Goal: Task Accomplishment & Management: Use online tool/utility

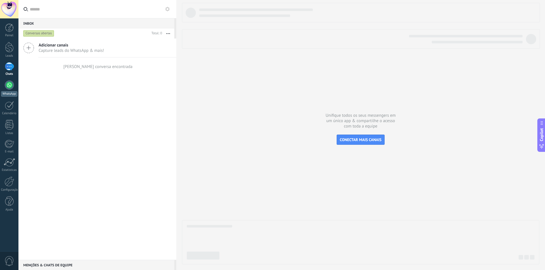
click at [7, 82] on div at bounding box center [9, 85] width 9 height 9
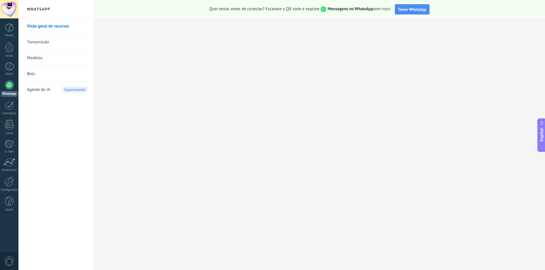
click at [34, 74] on link "Bots" at bounding box center [57, 74] width 61 height 16
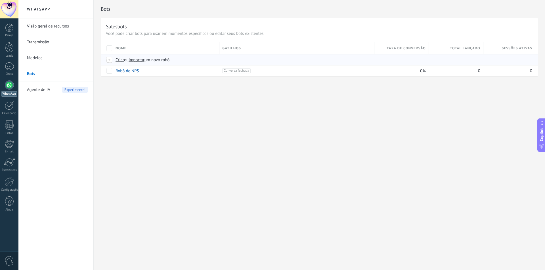
click at [122, 61] on span "Criar" at bounding box center [119, 59] width 9 height 5
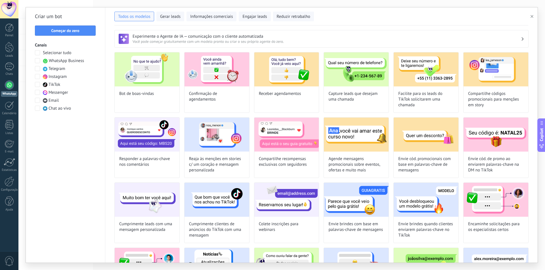
click at [37, 61] on span at bounding box center [37, 60] width 5 height 5
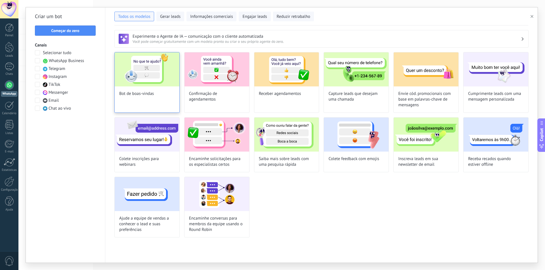
click at [159, 87] on div "Bot de boas-vindas" at bounding box center [146, 82] width 65 height 61
type input "**********"
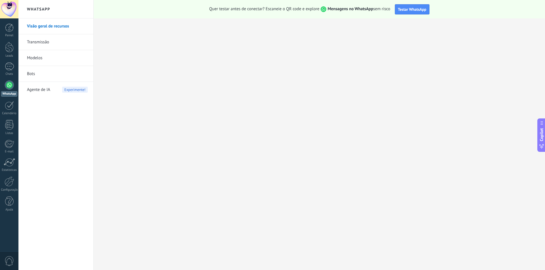
click at [41, 56] on link "Modelos" at bounding box center [57, 58] width 61 height 16
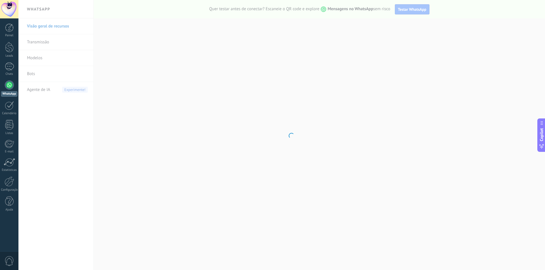
click at [40, 74] on body ".abecls-1,.abecls-2{fill-rule:evenodd}.abecls-2{fill:#fff} .abhcls-1{fill:none}…" at bounding box center [272, 135] width 545 height 270
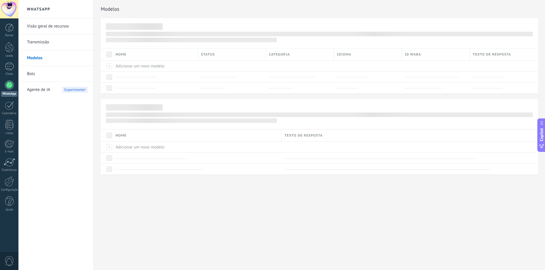
click at [33, 73] on link "Bots" at bounding box center [57, 74] width 61 height 16
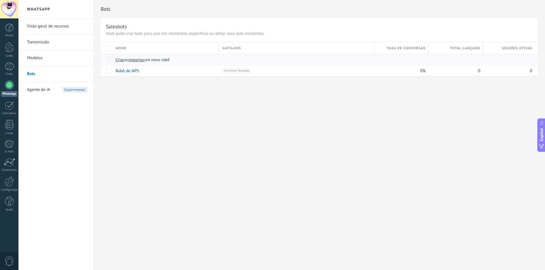
click at [119, 60] on span "Criar" at bounding box center [119, 59] width 9 height 5
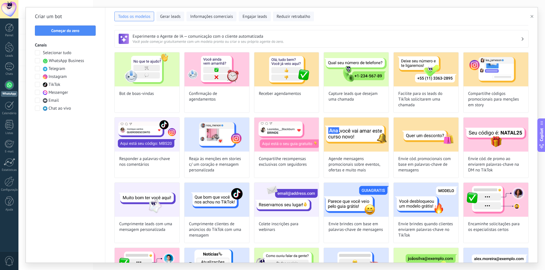
click at [38, 60] on span at bounding box center [37, 60] width 5 height 5
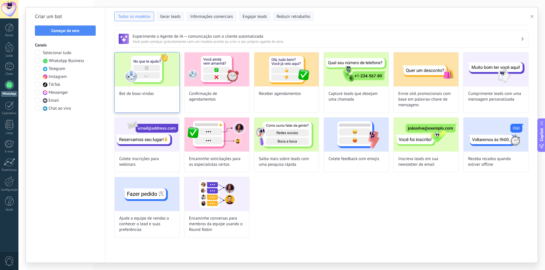
click at [157, 79] on img at bounding box center [147, 69] width 65 height 34
type input "**********"
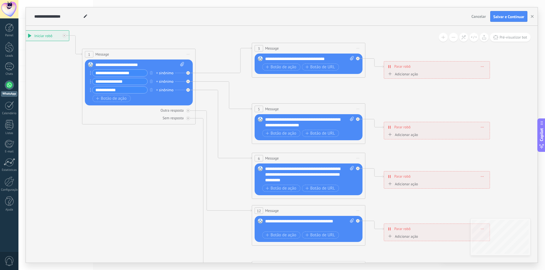
drag, startPoint x: 289, startPoint y: 190, endPoint x: 170, endPoint y: 157, distance: 123.6
click at [170, 157] on icon at bounding box center [321, 174] width 884 height 571
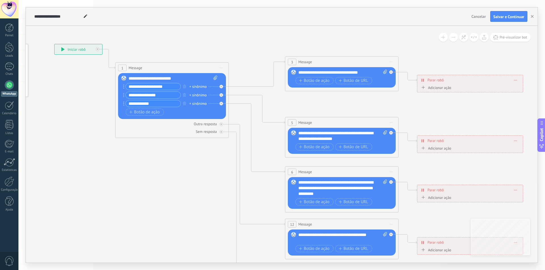
drag, startPoint x: 164, startPoint y: 154, endPoint x: 203, endPoint y: 170, distance: 41.5
click at [203, 170] on icon at bounding box center [354, 187] width 884 height 571
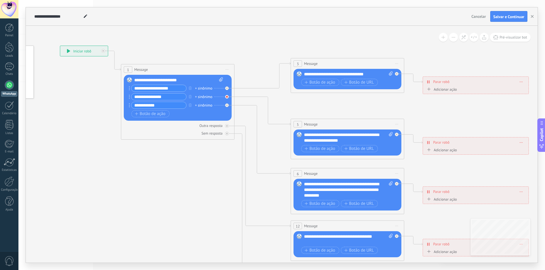
click at [226, 96] on icon at bounding box center [227, 97] width 2 height 2
click at [227, 106] on icon at bounding box center [227, 105] width 2 height 2
click at [190, 96] on icon "button" at bounding box center [190, 96] width 3 height 3
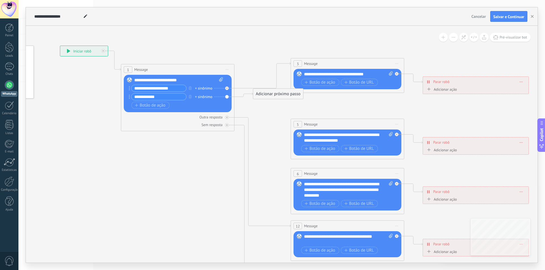
drag, startPoint x: 174, startPoint y: 98, endPoint x: 157, endPoint y: 98, distance: 17.0
click at [157, 98] on input "**********" at bounding box center [158, 97] width 55 height 7
click at [158, 97] on input "**********" at bounding box center [158, 97] width 55 height 7
click at [166, 89] on input "**********" at bounding box center [158, 88] width 55 height 7
click at [174, 89] on input "**********" at bounding box center [158, 88] width 55 height 7
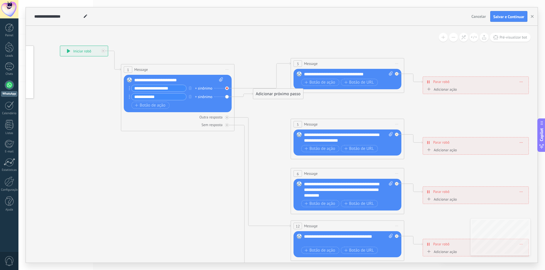
click at [226, 88] on icon at bounding box center [227, 88] width 2 height 2
click at [264, 105] on div "Adicionar próximo passo" at bounding box center [278, 108] width 50 height 9
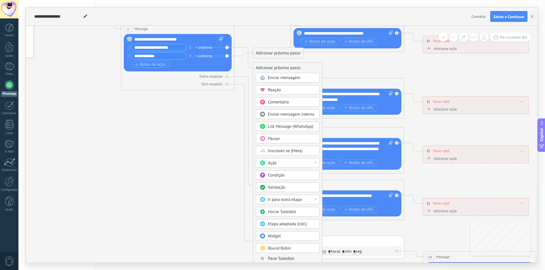
click at [292, 210] on span "Iniciar Salesbot" at bounding box center [282, 211] width 28 height 5
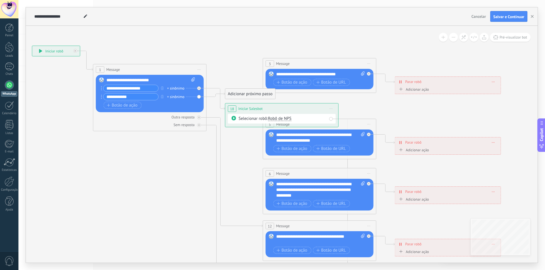
click at [236, 119] on span at bounding box center [234, 118] width 10 height 5
click at [276, 121] on span "Robô de NPS" at bounding box center [280, 118] width 24 height 5
click at [279, 120] on span "Robô de NPS" at bounding box center [296, 119] width 69 height 6
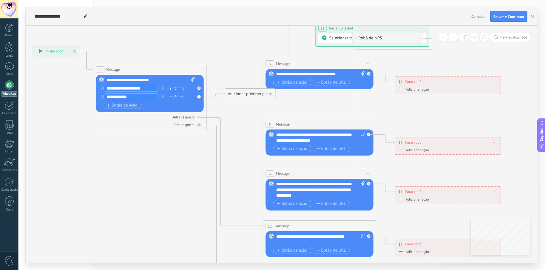
drag, startPoint x: 252, startPoint y: 109, endPoint x: 338, endPoint y: 32, distance: 115.5
click at [338, 31] on span "Iniciar Salesbot" at bounding box center [341, 28] width 24 height 5
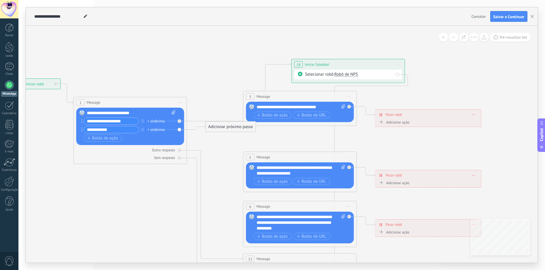
drag, startPoint x: 413, startPoint y: 107, endPoint x: 380, endPoint y: 140, distance: 45.9
click at [388, 150] on icon at bounding box center [313, 212] width 884 height 591
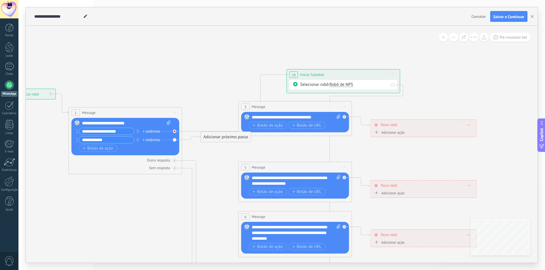
click at [176, 131] on div at bounding box center [175, 132] width 4 height 4
click at [216, 138] on div "Adicionar próximo passo" at bounding box center [226, 136] width 50 height 9
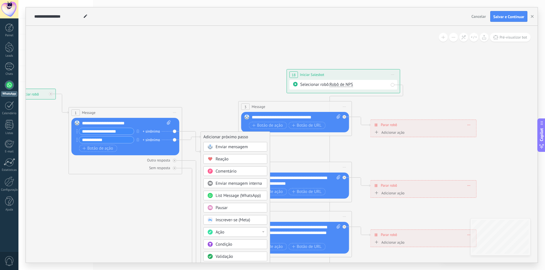
click at [246, 194] on span "List Message (WhatsApp)" at bounding box center [238, 195] width 45 height 5
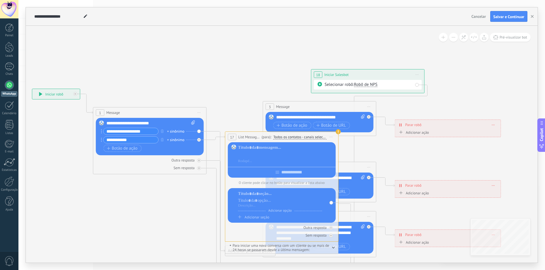
click at [257, 155] on div at bounding box center [286, 155] width 96 height 6
click at [252, 160] on div at bounding box center [286, 162] width 96 height 6
click at [275, 172] on div at bounding box center [282, 171] width 108 height 9
type input "*"
click at [270, 210] on span "Adicionar opção" at bounding box center [279, 211] width 29 height 4
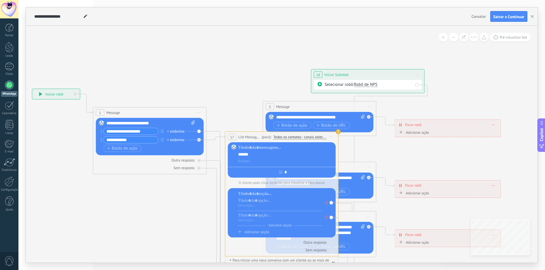
click at [267, 192] on div "Adicionar opção Adicionar opção Adicionar seção" at bounding box center [282, 212] width 108 height 49
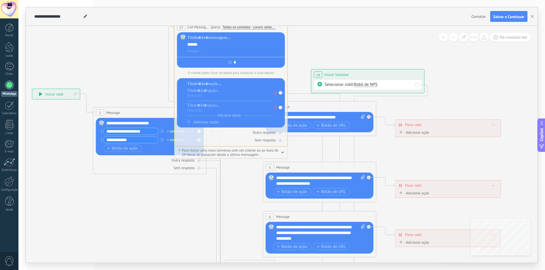
drag, startPoint x: 241, startPoint y: 135, endPoint x: 205, endPoint y: 39, distance: 102.1
click at [190, 25] on div "**********" at bounding box center [281, 135] width 511 height 256
click at [290, 191] on span "Botão de ação" at bounding box center [292, 192] width 31 height 5
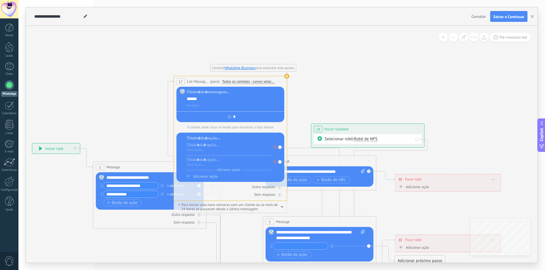
click at [288, 76] on use at bounding box center [286, 76] width 5 height 5
click at [286, 77] on use at bounding box center [286, 76] width 5 height 5
click at [275, 149] on icon at bounding box center [274, 147] width 3 height 3
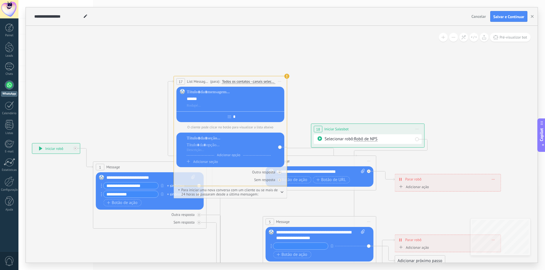
click at [275, 150] on div "Adicionar opção Adicionar seção" at bounding box center [230, 150] width 108 height 35
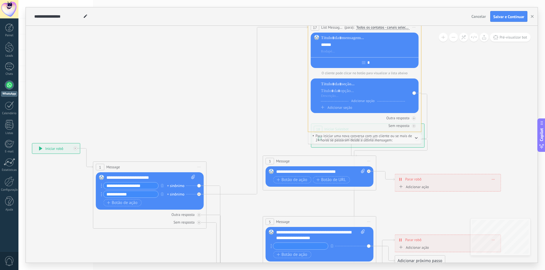
drag, startPoint x: 176, startPoint y: 84, endPoint x: 308, endPoint y: 30, distance: 143.4
click at [308, 30] on div "**********" at bounding box center [364, 27] width 113 height 10
click at [200, 195] on div at bounding box center [199, 195] width 4 height 4
click at [228, 167] on icon at bounding box center [332, 215] width 884 height 670
